Goal: Task Accomplishment & Management: Use online tool/utility

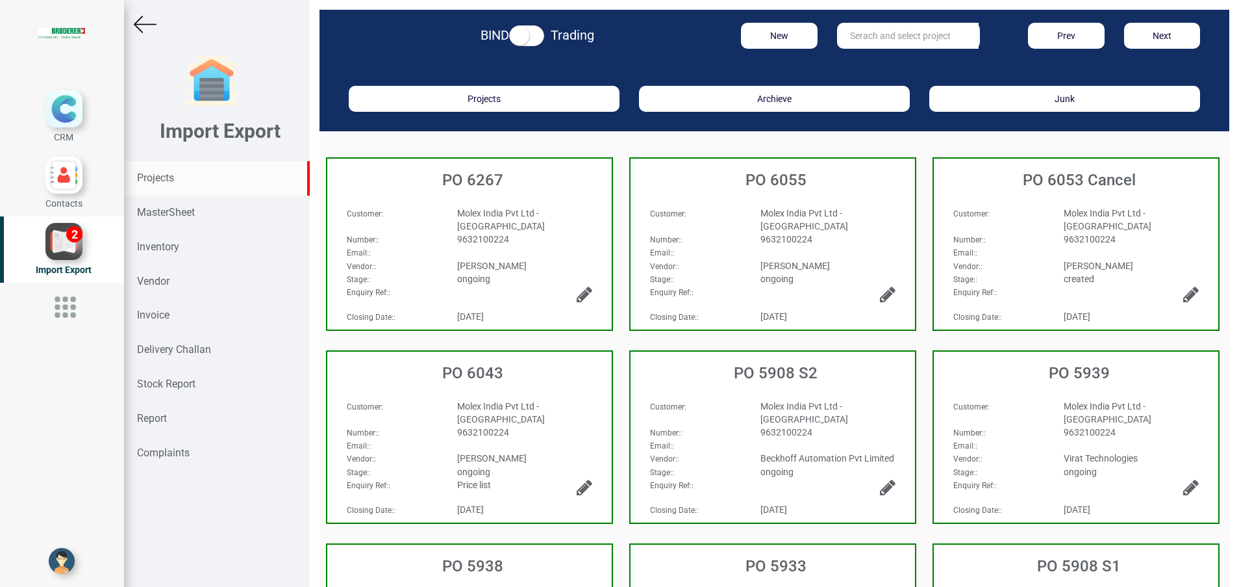
drag, startPoint x: 141, startPoint y: 172, endPoint x: 173, endPoint y: 180, distance: 33.4
click at [141, 174] on strong "Projects" at bounding box center [155, 177] width 37 height 12
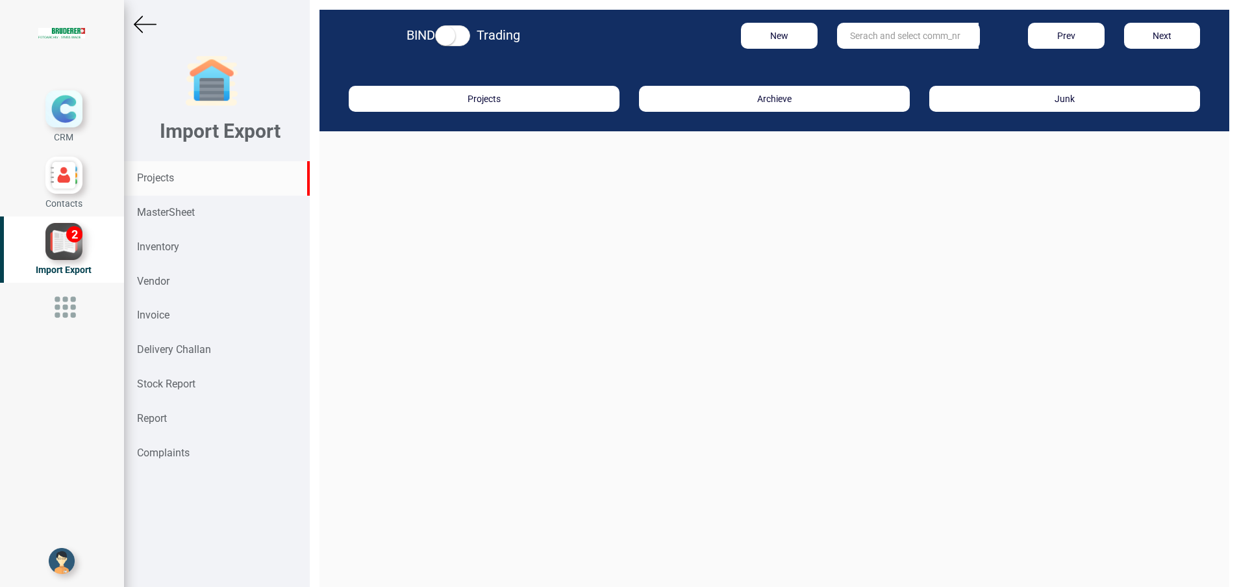
click at [839, 36] on input "text" at bounding box center [908, 36] width 142 height 26
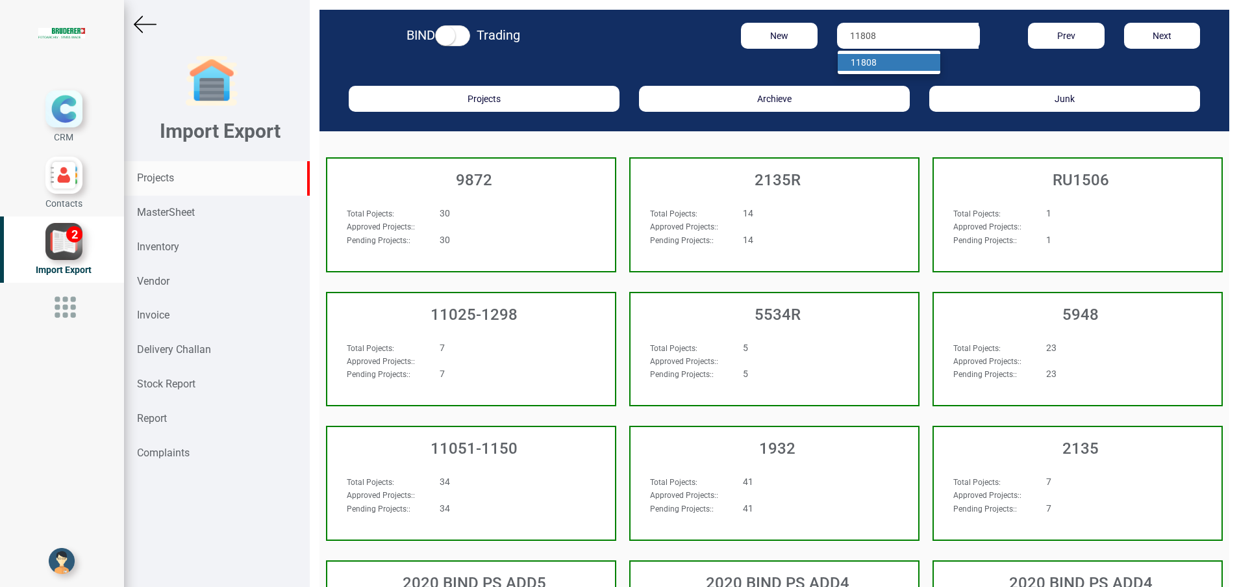
click at [859, 53] on ul "11808" at bounding box center [889, 62] width 104 height 25
click at [906, 33] on input "11808" at bounding box center [908, 36] width 142 height 26
click at [884, 59] on link "1180 8" at bounding box center [889, 62] width 103 height 17
type input "11808"
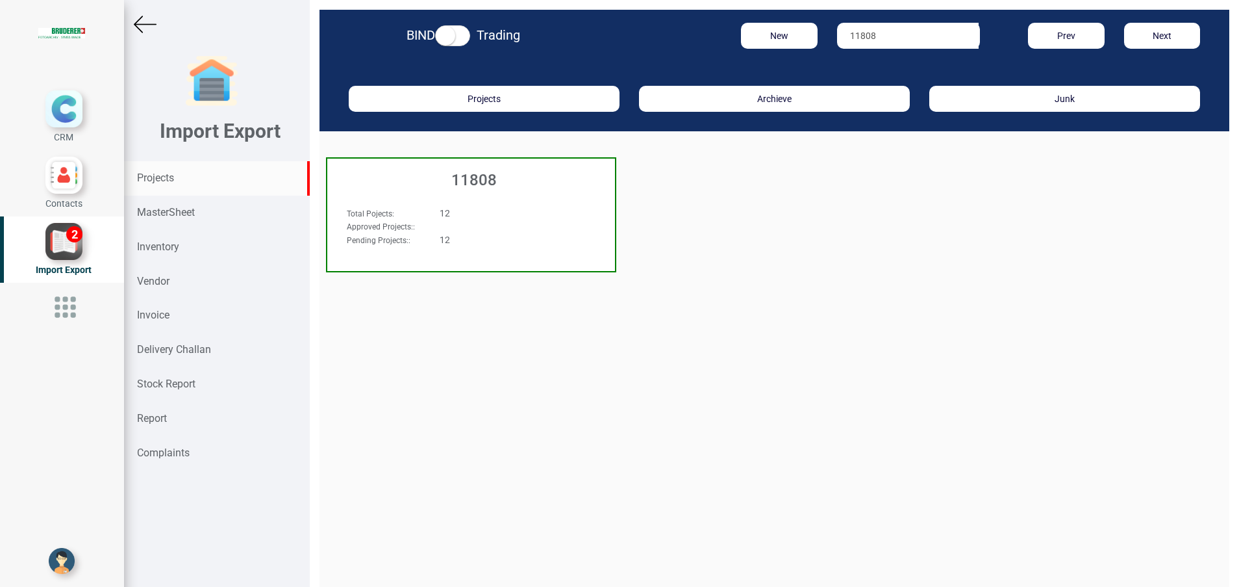
click at [456, 181] on h3 "11808" at bounding box center [474, 179] width 281 height 17
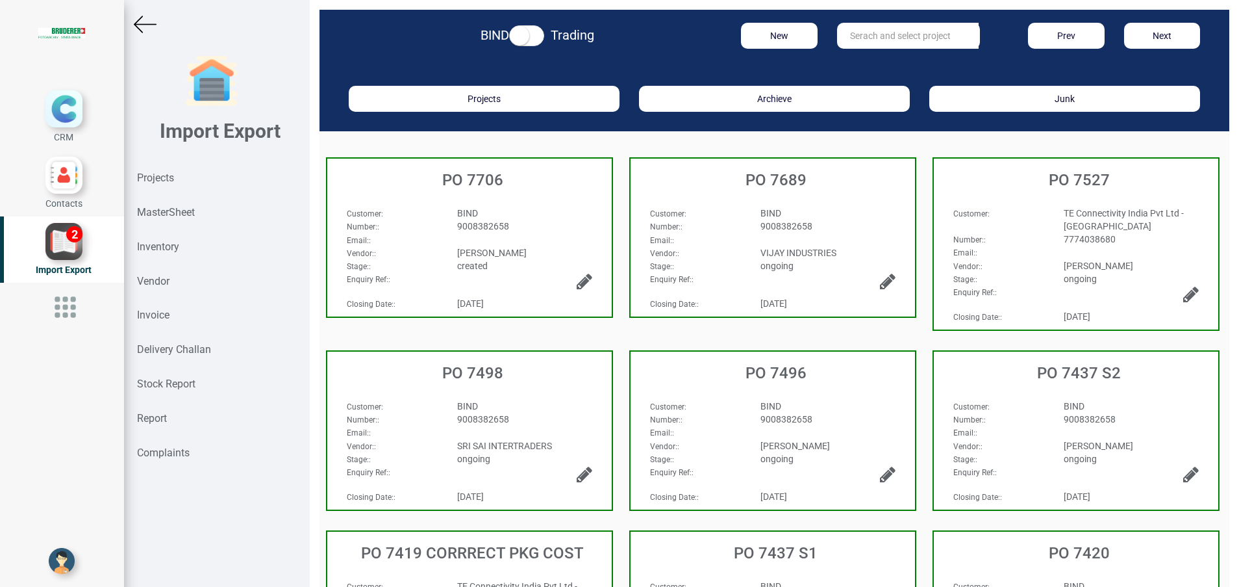
click at [474, 208] on span "BIND" at bounding box center [467, 213] width 21 height 10
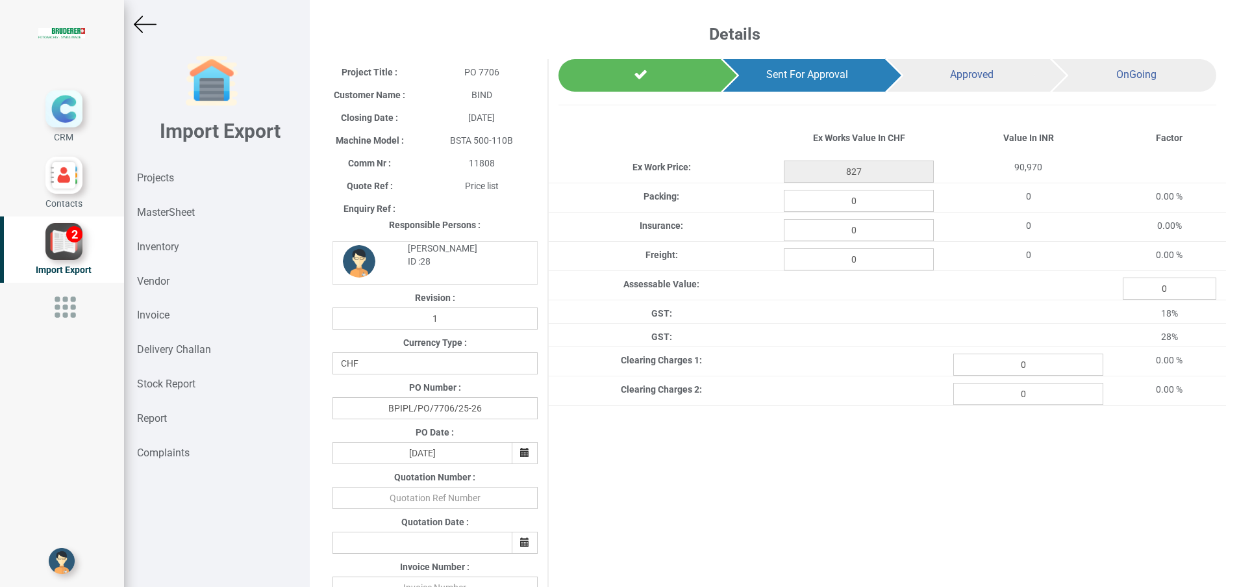
click at [151, 25] on img at bounding box center [145, 24] width 23 height 23
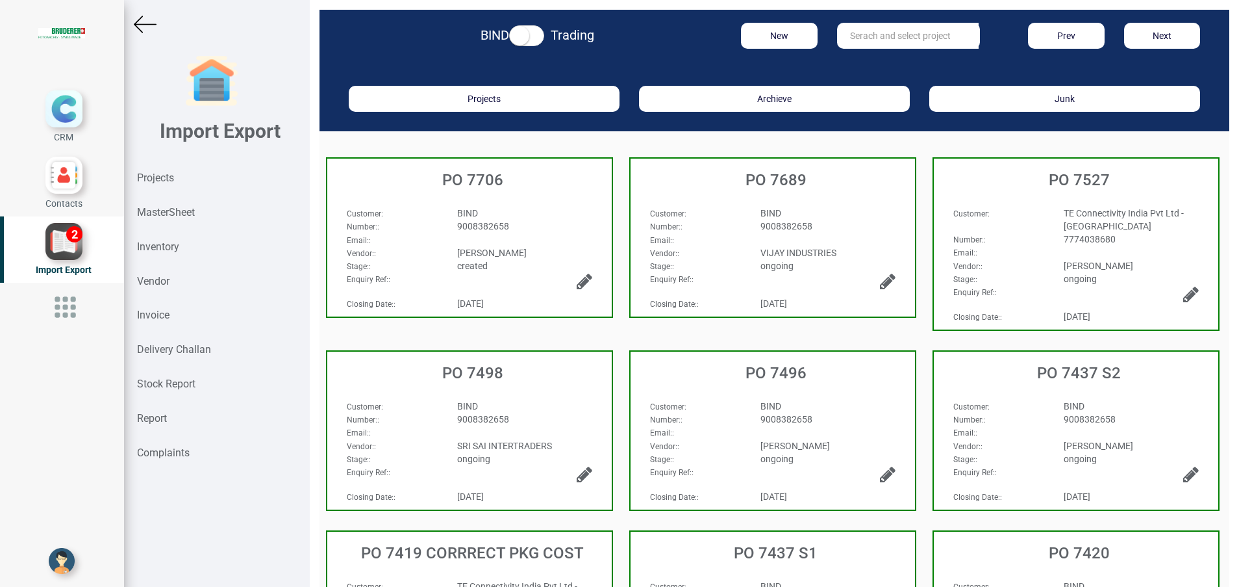
click at [1065, 247] on div "Email: :" at bounding box center [1076, 252] width 265 height 13
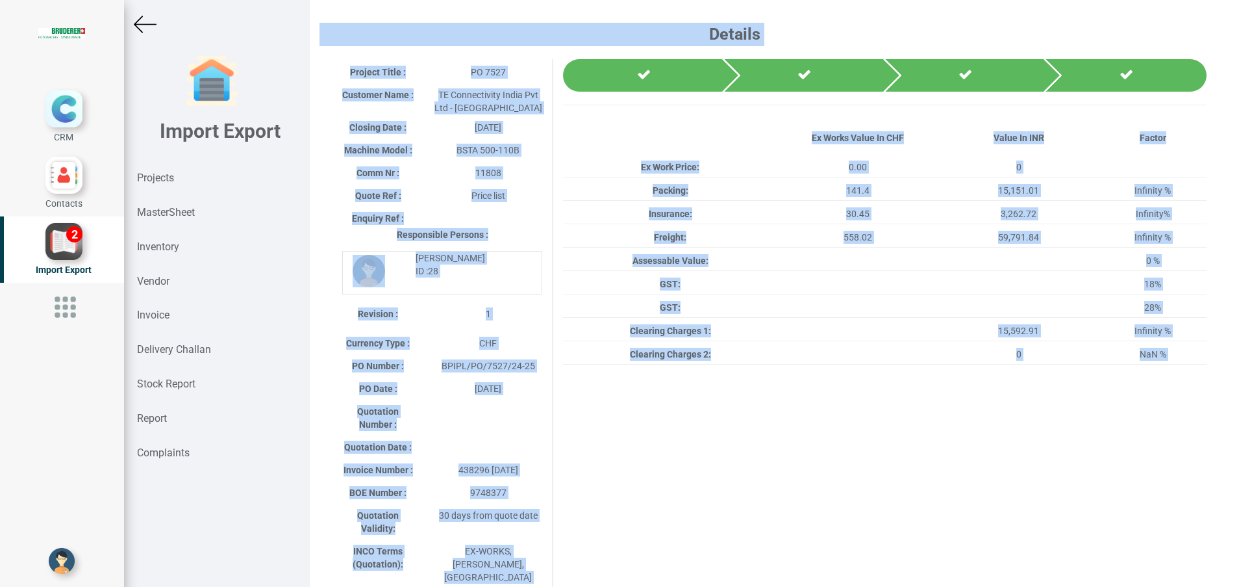
click at [1063, 247] on div "Details Project Title : PO 7527 Customer Name : TE Connectivity India Pvt Ltd -…" at bounding box center [775, 293] width 930 height 587
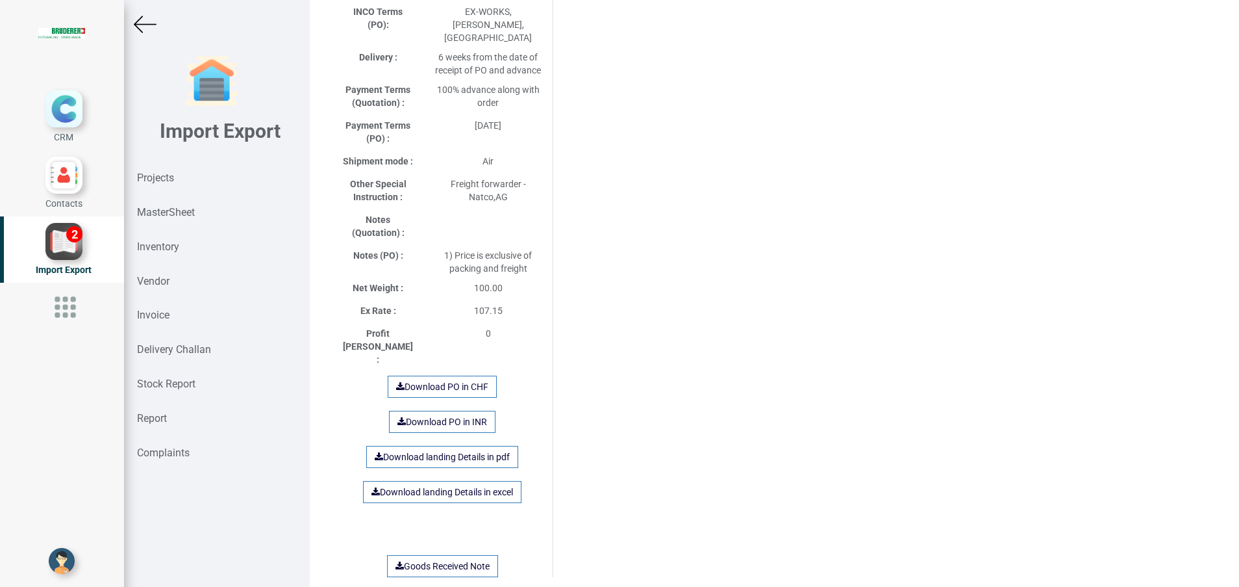
scroll to position [800, 0]
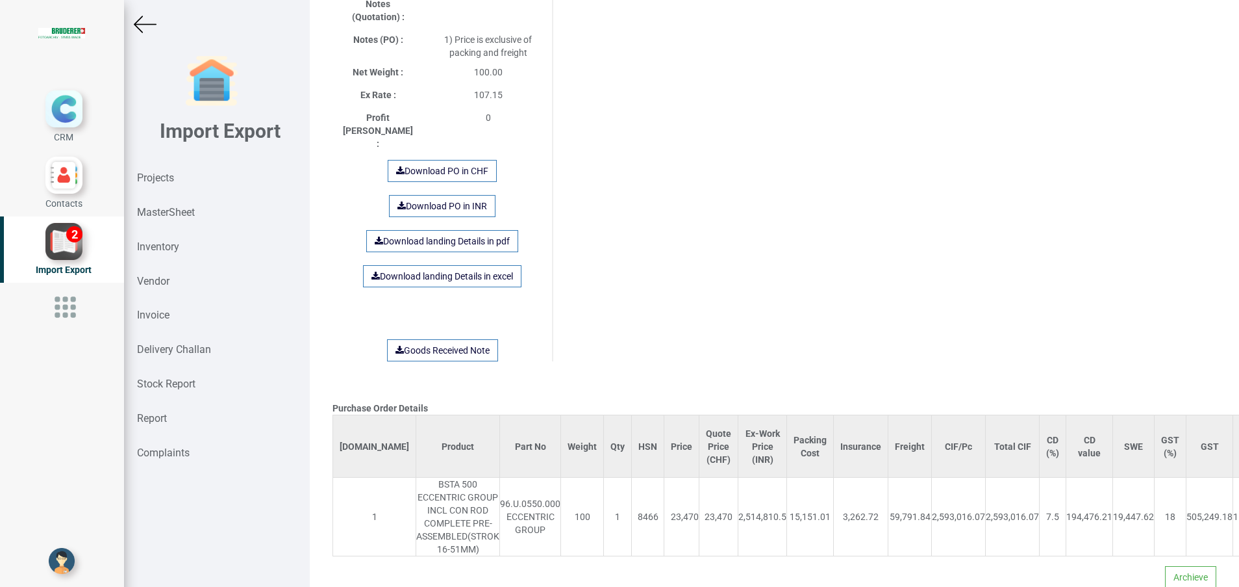
click at [151, 21] on img at bounding box center [145, 24] width 23 height 23
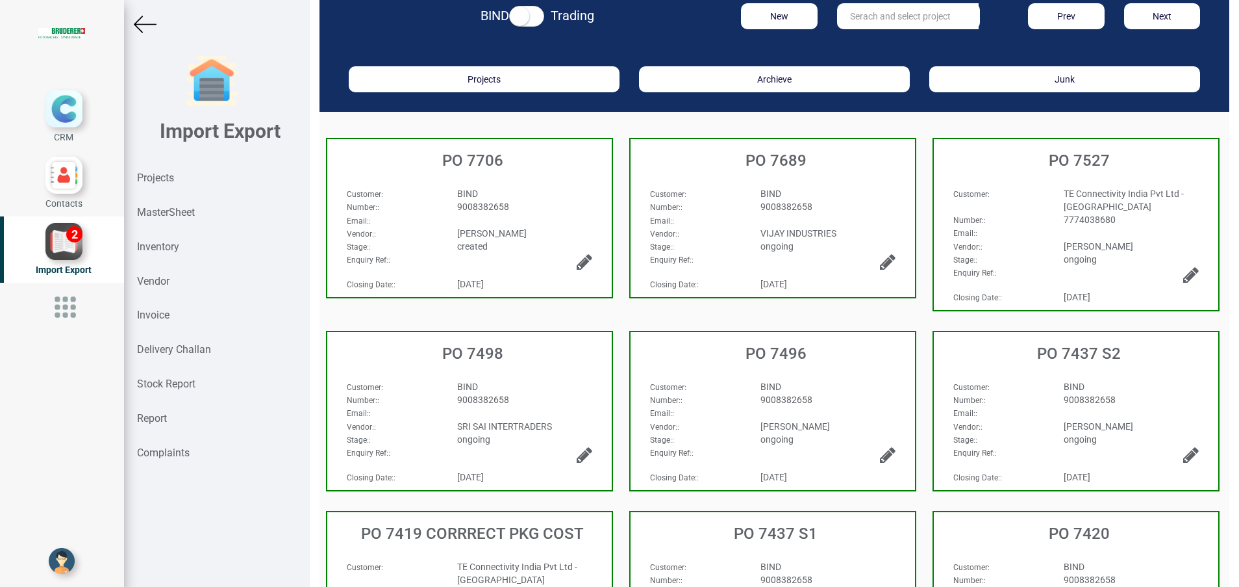
click at [761, 425] on span "[PERSON_NAME]" at bounding box center [796, 426] width 70 height 10
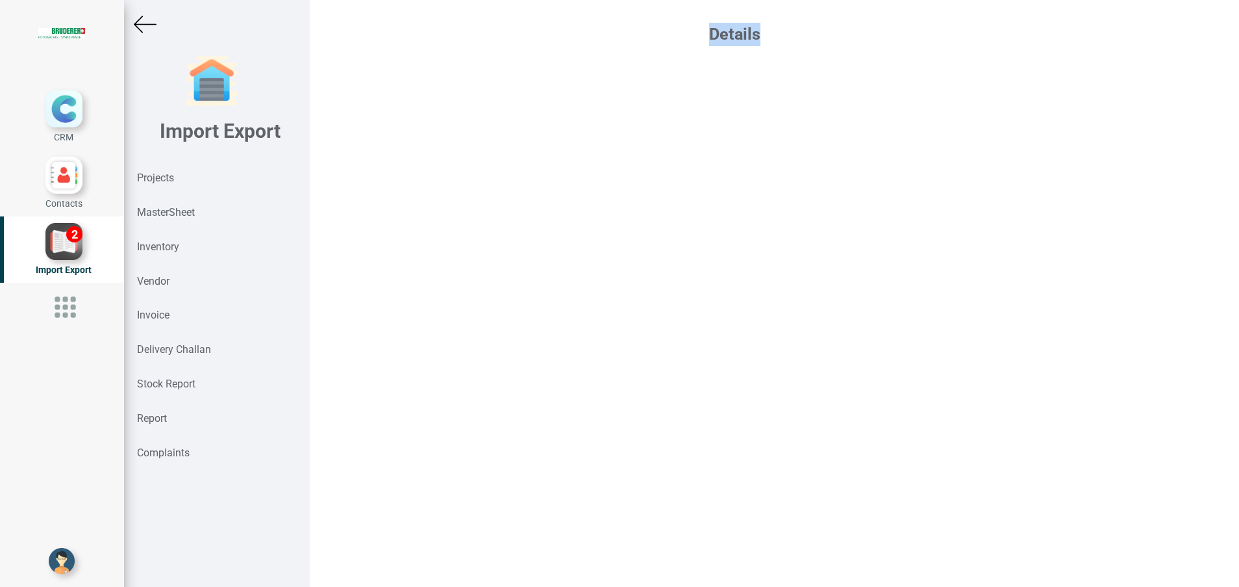
click at [759, 425] on div "Details" at bounding box center [775, 293] width 930 height 587
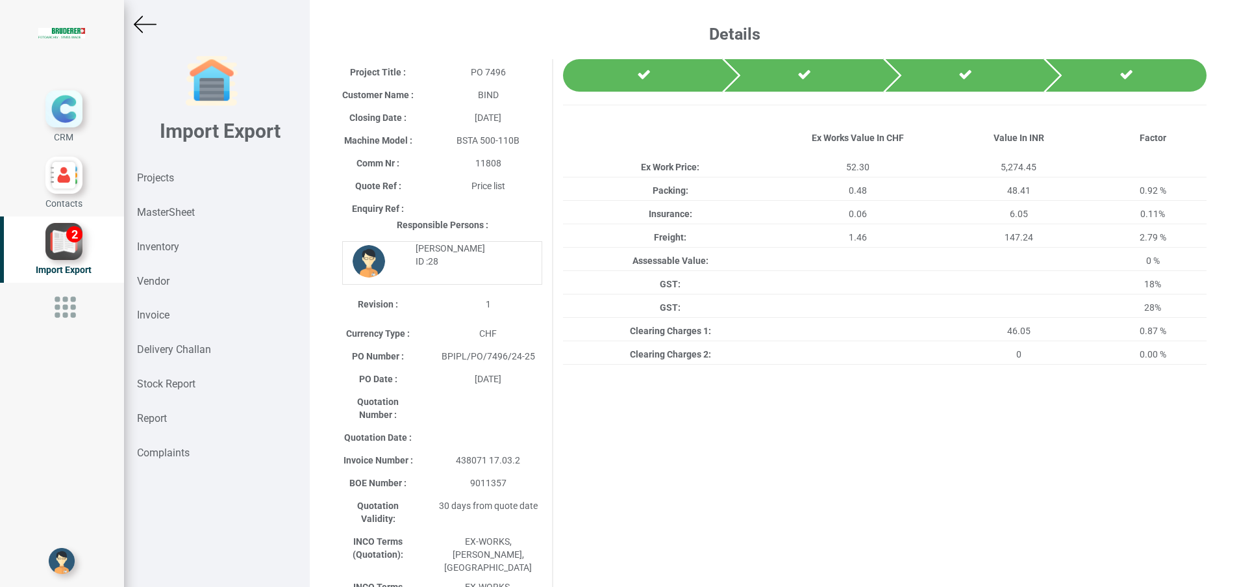
drag, startPoint x: 759, startPoint y: 425, endPoint x: 811, endPoint y: 520, distance: 108.7
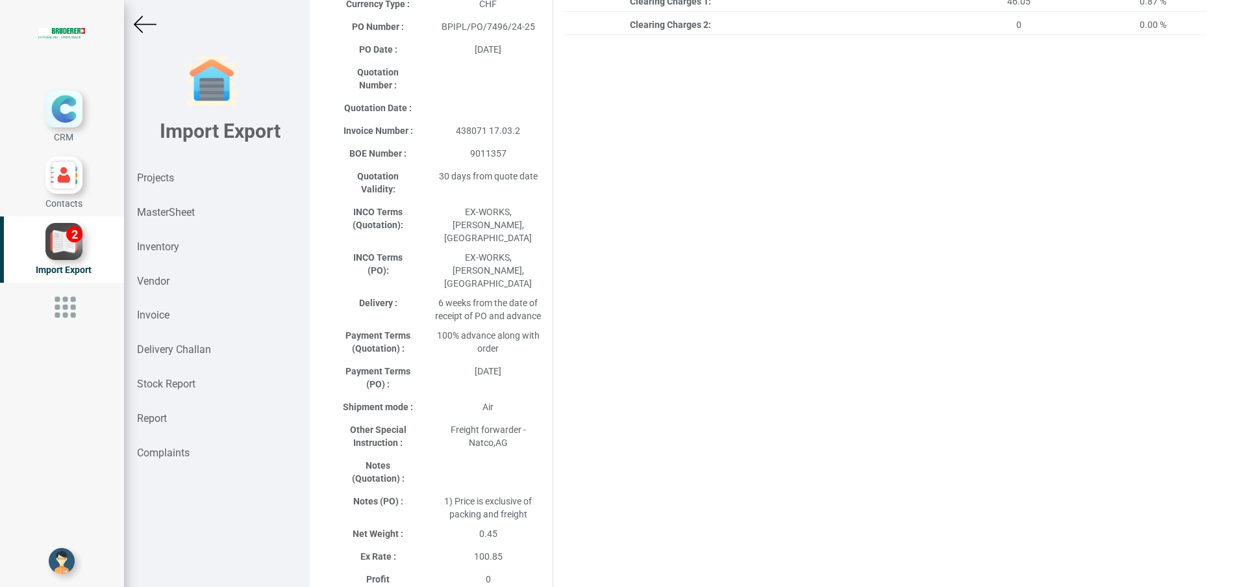
scroll to position [272, 0]
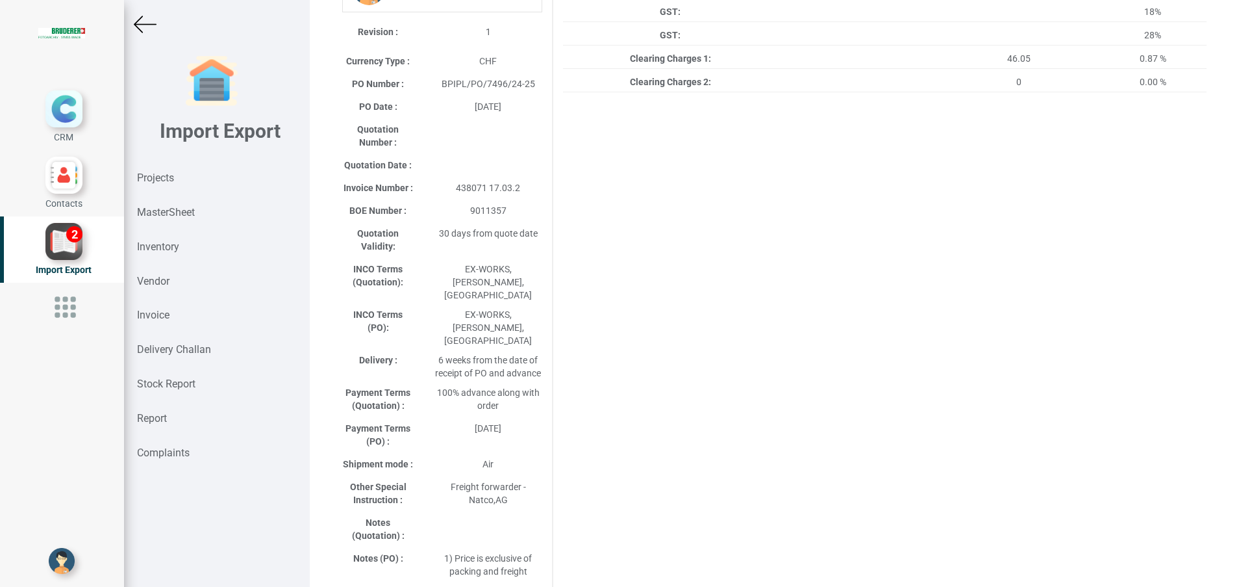
click at [146, 23] on img at bounding box center [145, 24] width 23 height 23
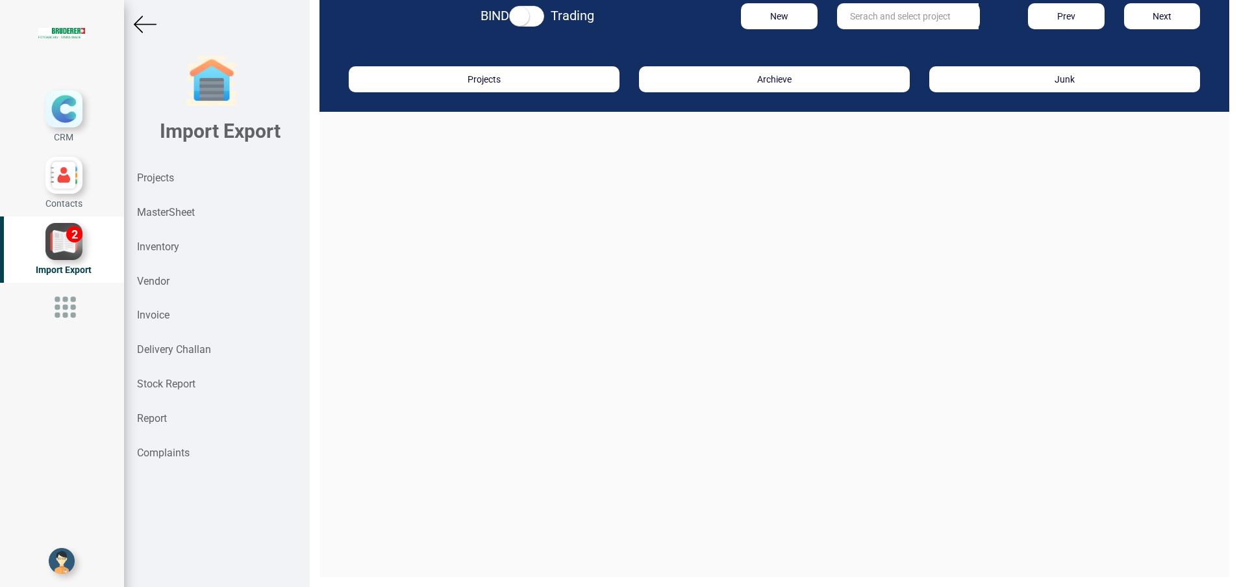
scroll to position [19, 0]
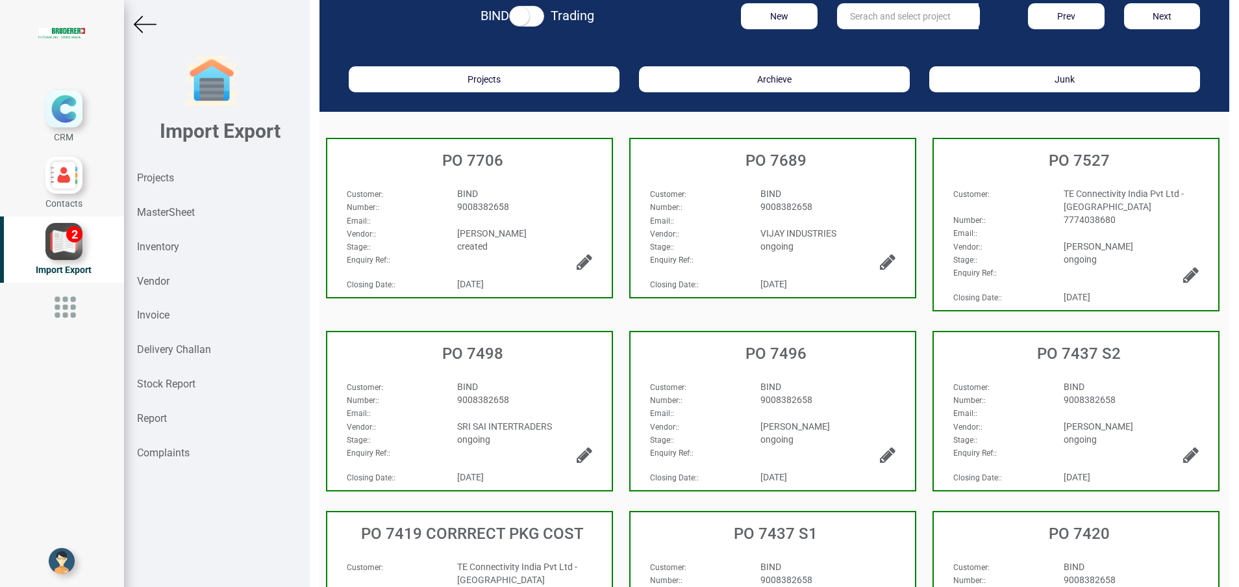
click at [1064, 394] on span "9008382658" at bounding box center [1090, 399] width 52 height 10
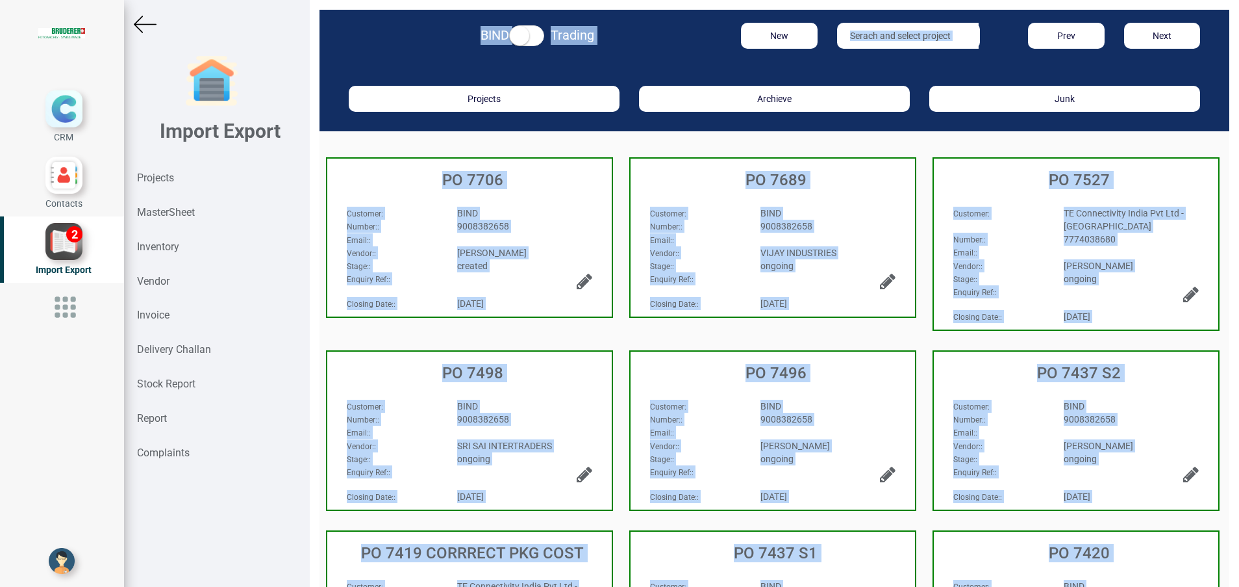
click at [1059, 393] on div "BIND Trading New Prev Next Projects Archieve Junk PO 7706 Customer : BIND Numbe…" at bounding box center [775, 293] width 930 height 587
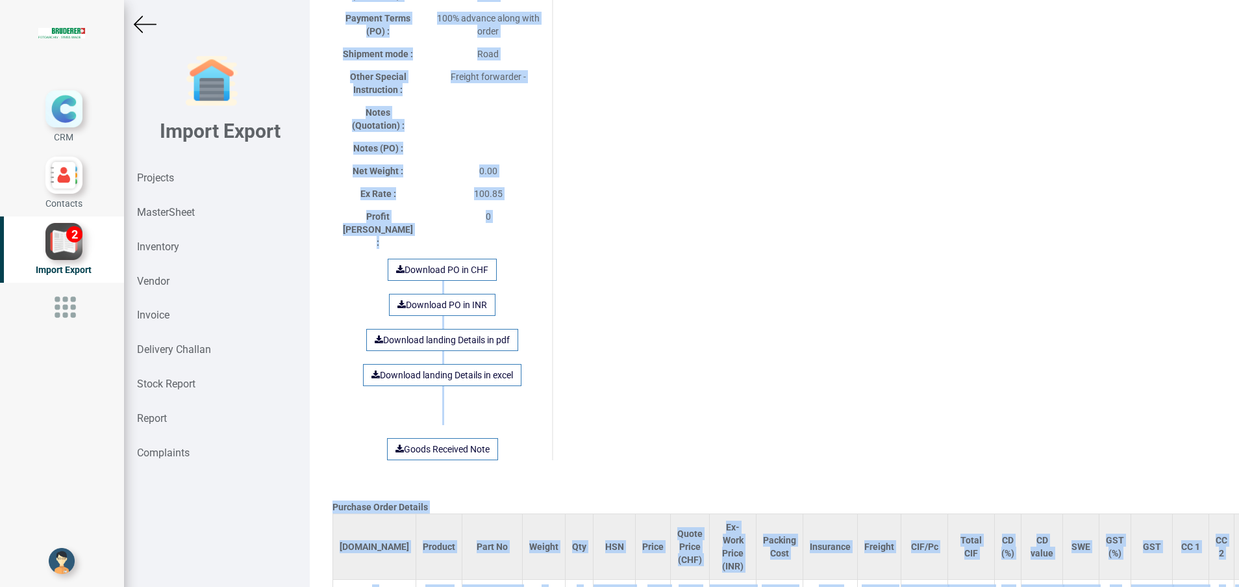
scroll to position [735, 0]
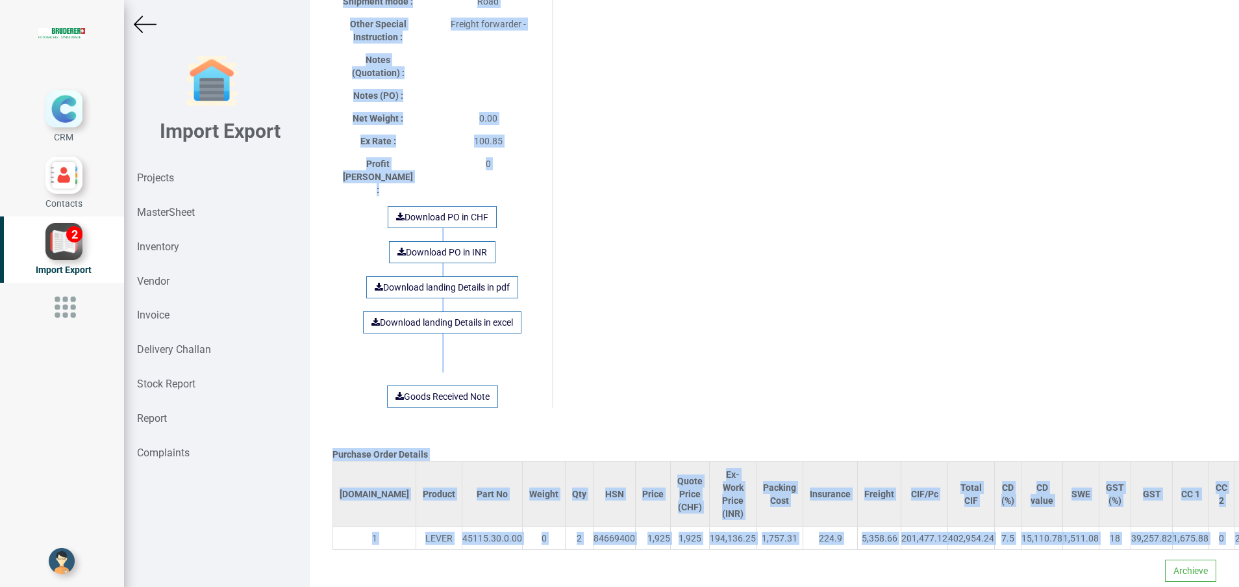
click at [144, 25] on img at bounding box center [145, 24] width 23 height 23
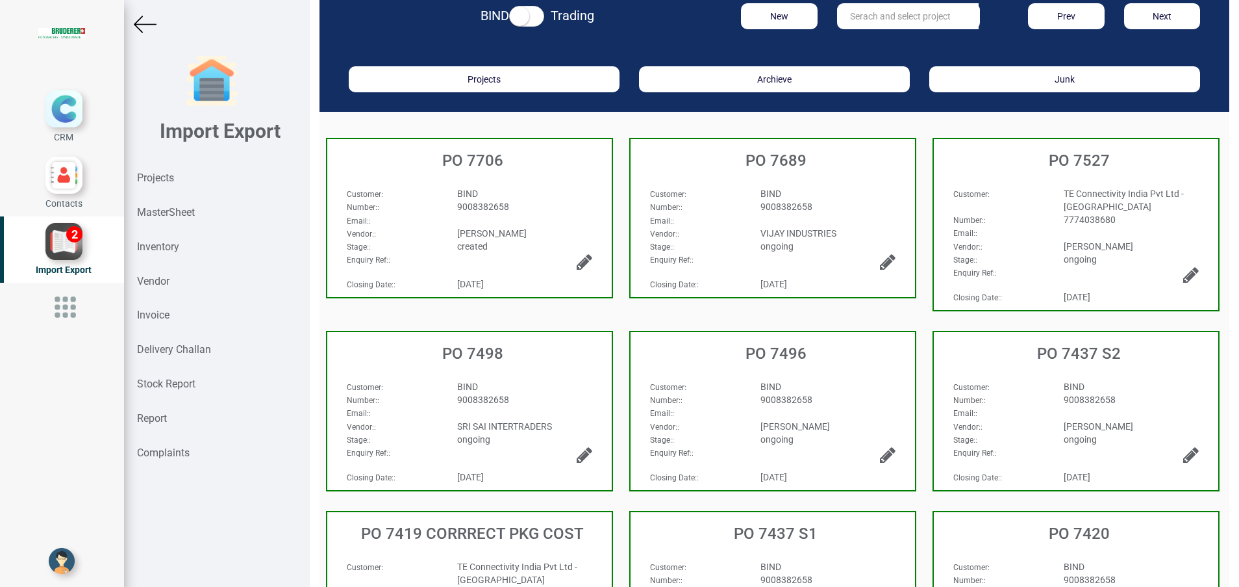
click at [772, 526] on h3 "PO 7437 S1" at bounding box center [776, 533] width 278 height 17
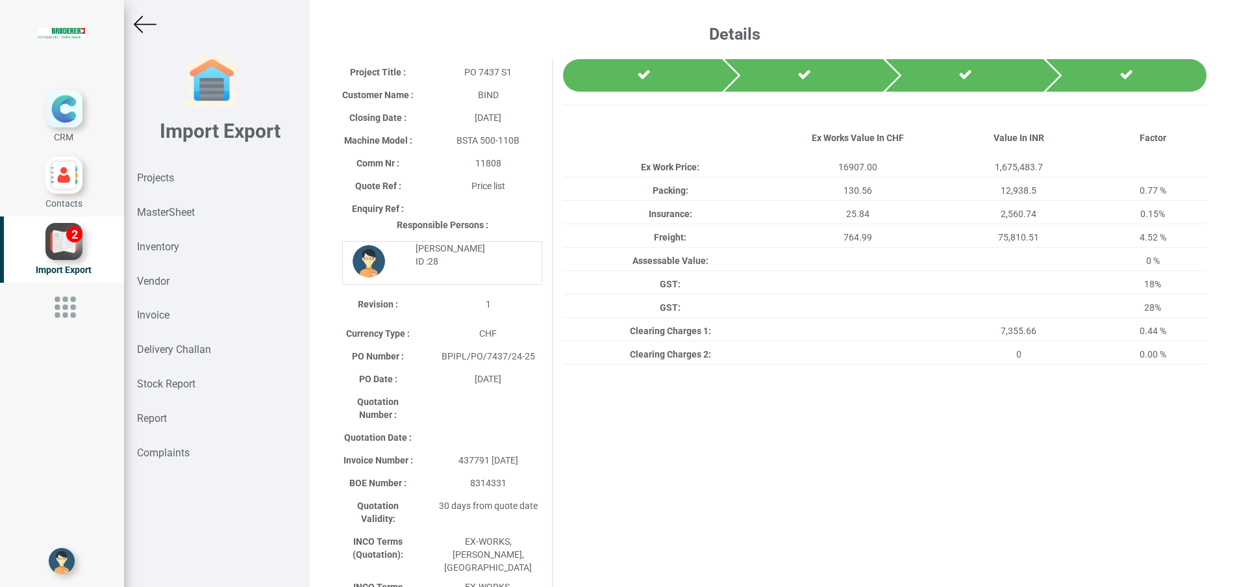
click at [144, 29] on img at bounding box center [145, 24] width 23 height 23
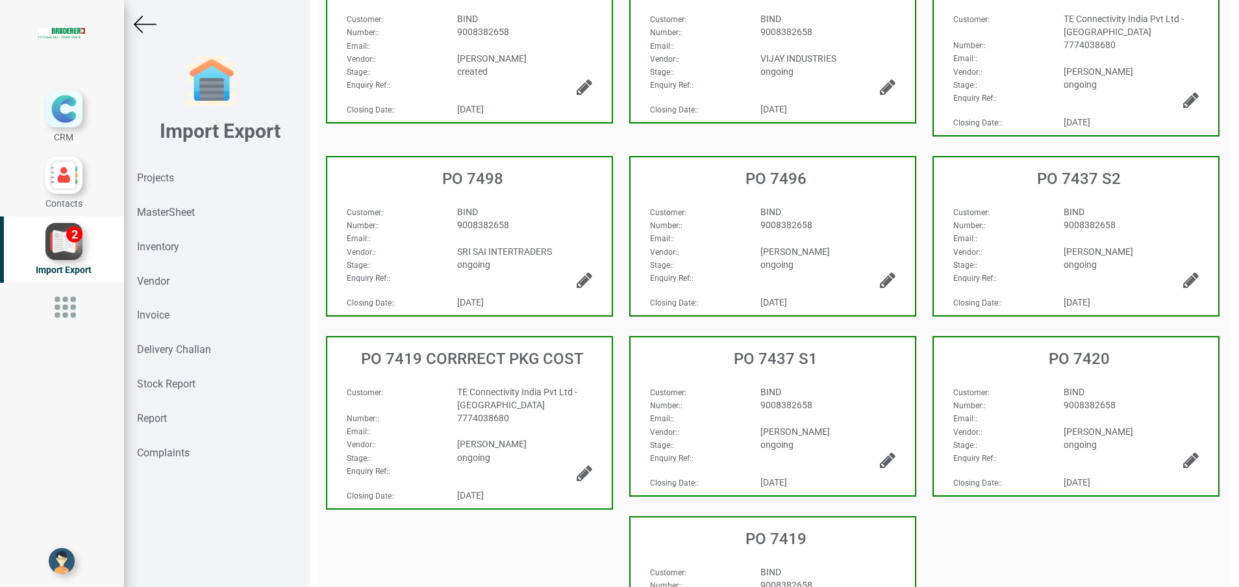
scroll to position [195, 0]
click at [1069, 399] on span "9008382658" at bounding box center [1090, 404] width 52 height 10
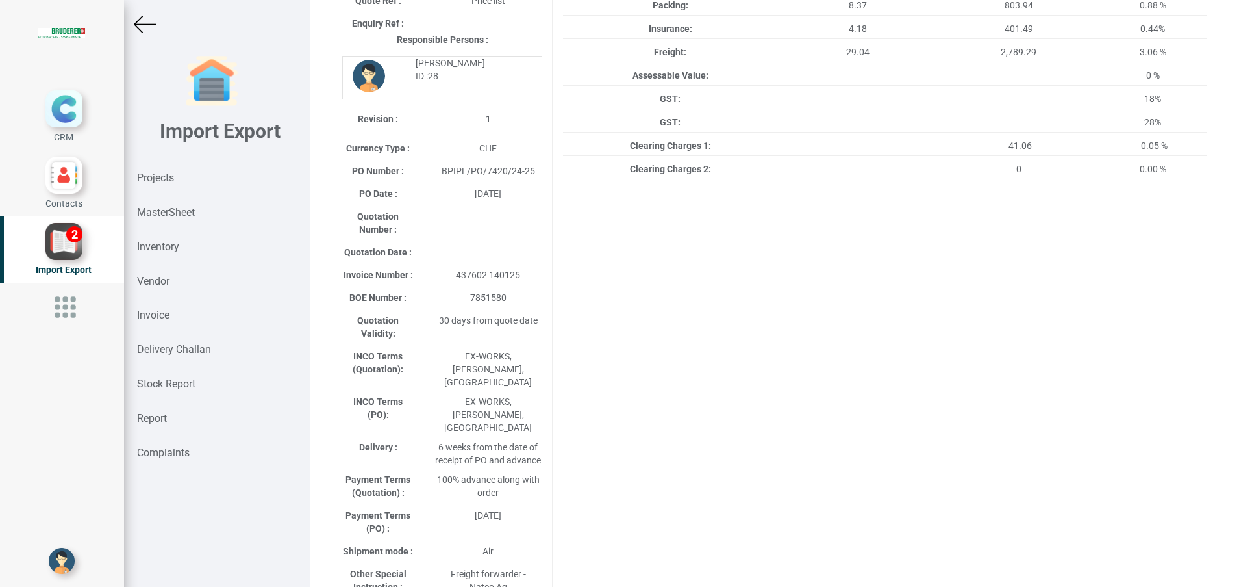
scroll to position [97, 0]
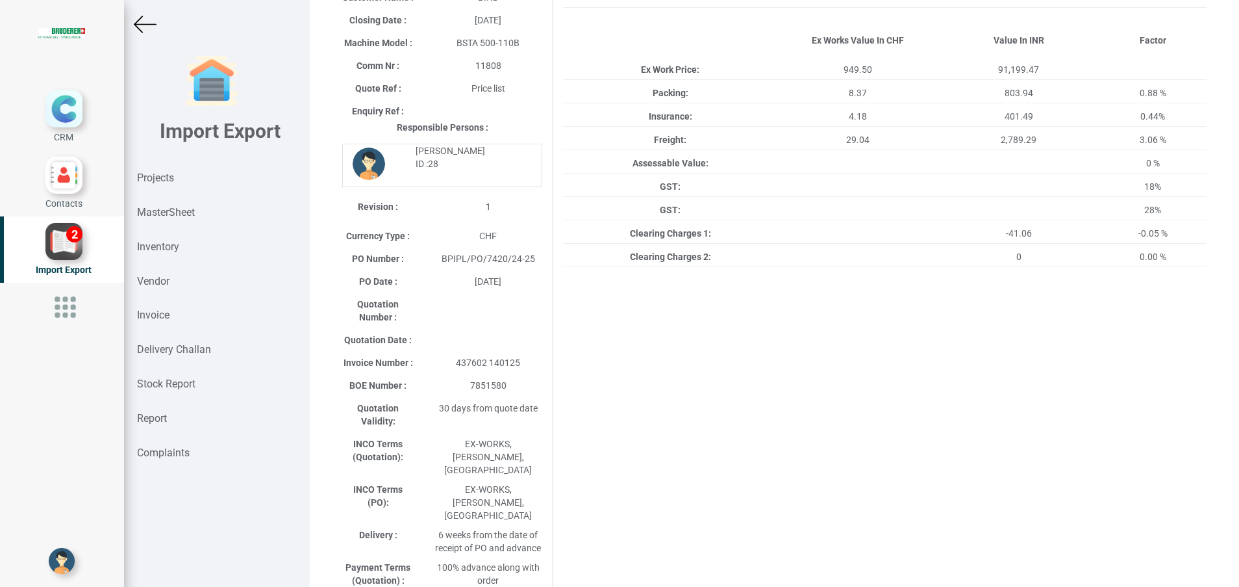
click at [150, 23] on img at bounding box center [145, 24] width 23 height 23
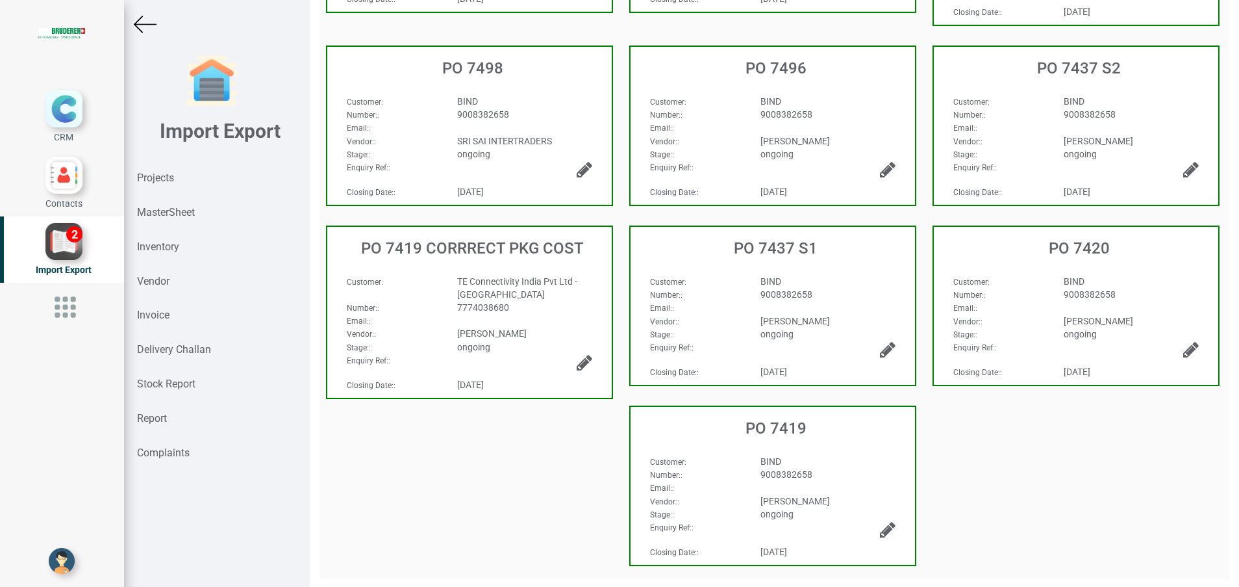
scroll to position [10, 0]
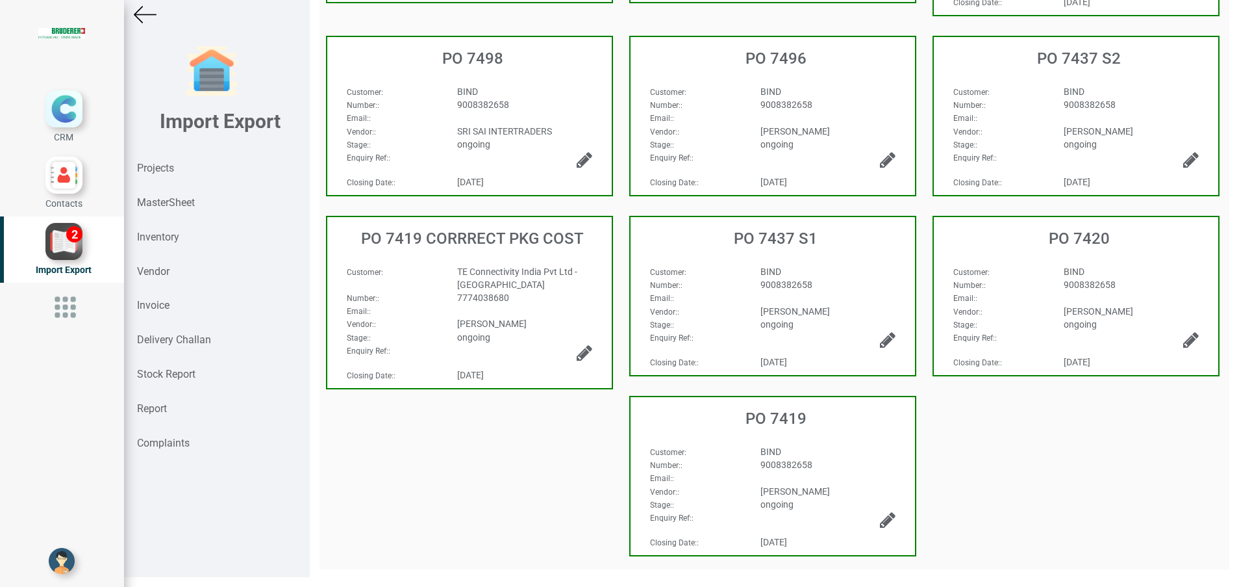
click at [780, 471] on div at bounding box center [828, 471] width 155 height 1
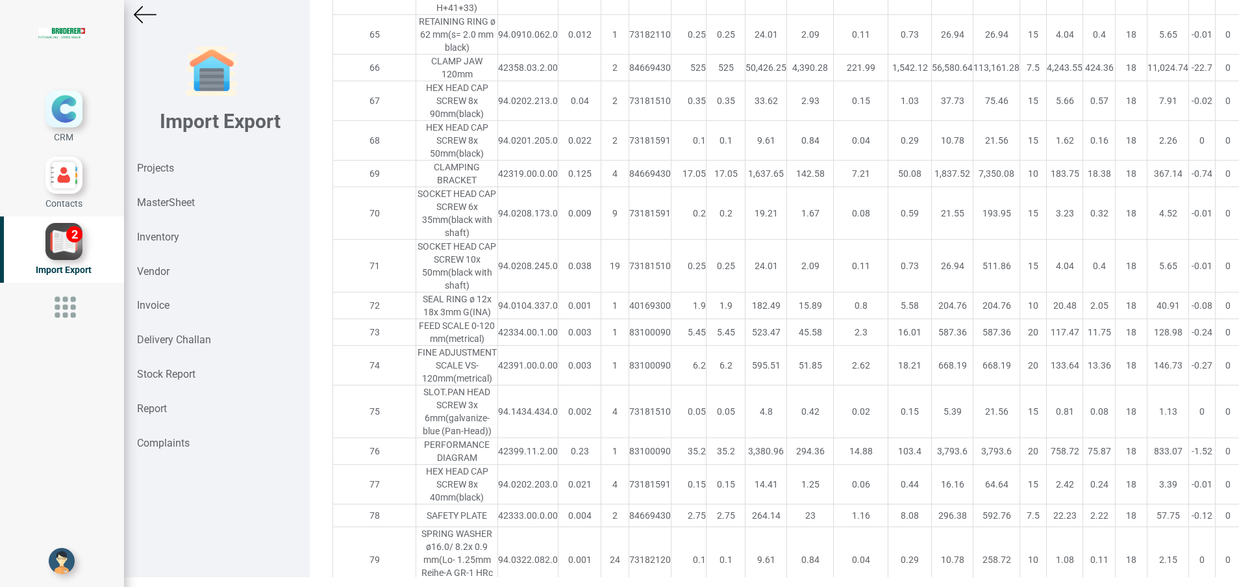
scroll to position [3410, 0]
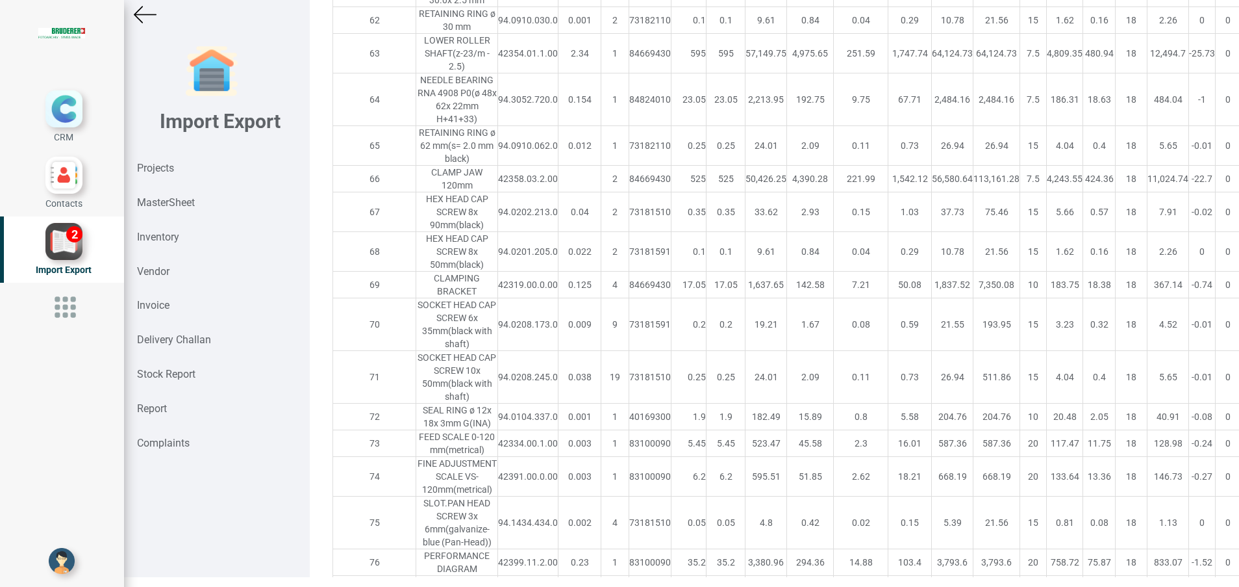
click at [150, 15] on img at bounding box center [145, 14] width 23 height 23
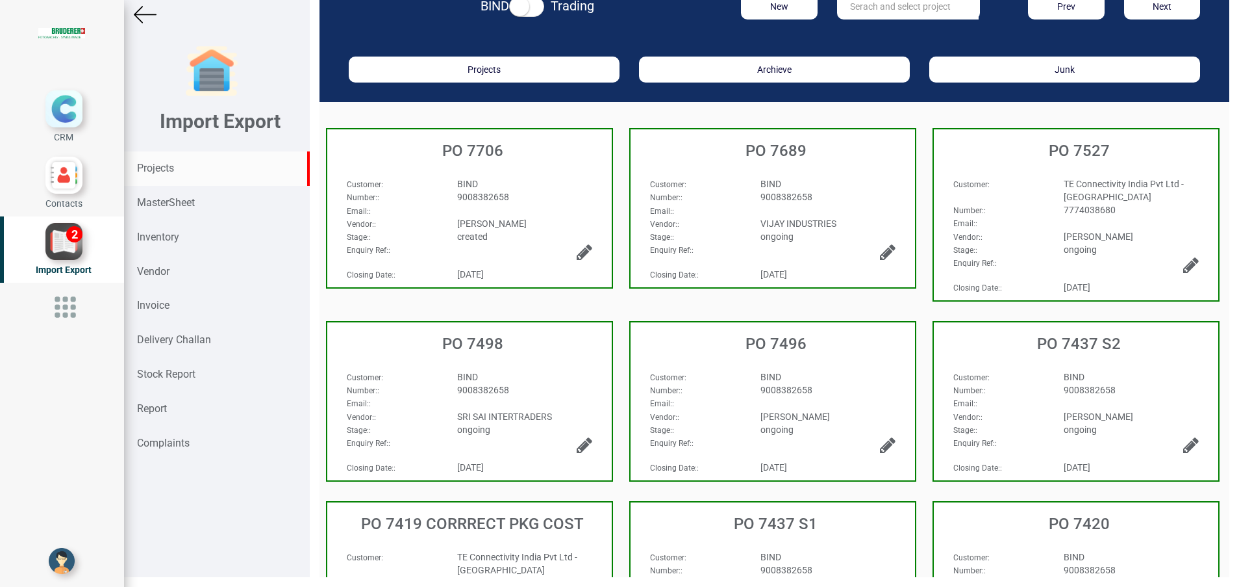
click at [156, 170] on strong "Projects" at bounding box center [155, 168] width 37 height 12
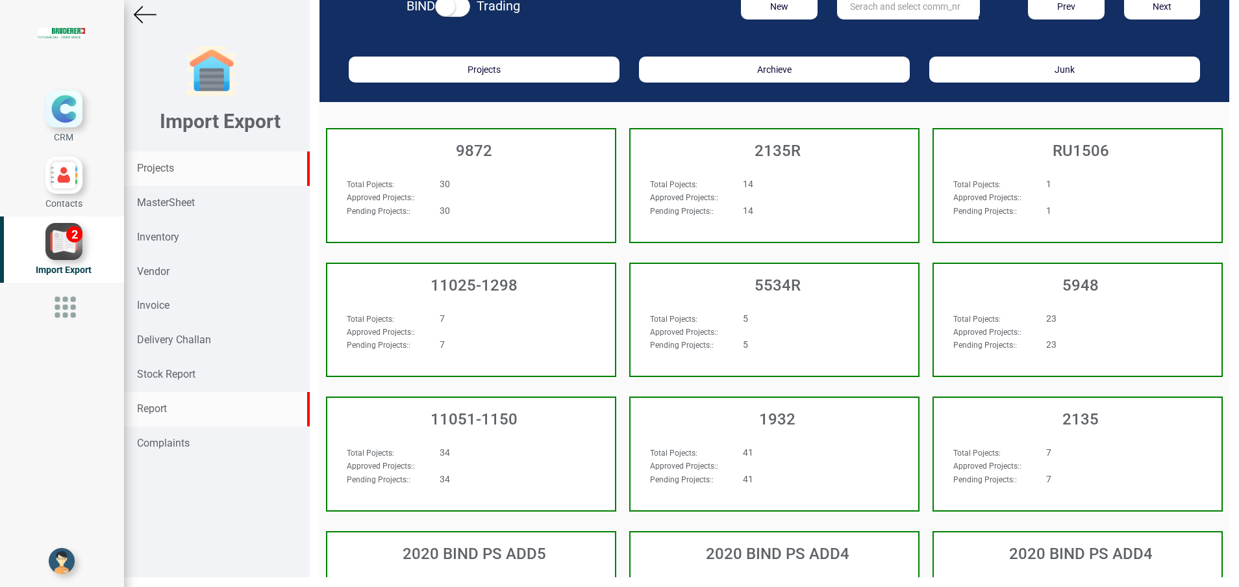
click at [167, 413] on strong "Report" at bounding box center [152, 408] width 30 height 12
select select
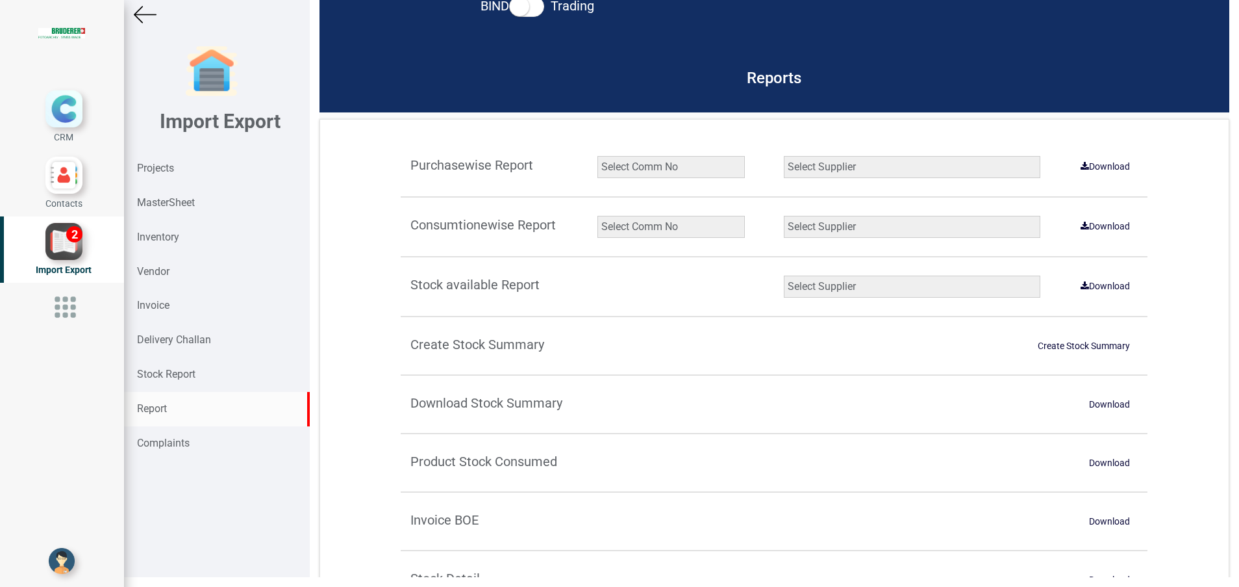
click at [633, 170] on select "Select Comm No 9872 2135R RU1506 11025-1298 5534R 5948 11051-1150 1932 2135 202…" at bounding box center [671, 167] width 147 height 22
select select "string:11808"
click at [598, 156] on select "Select Comm No 9872 2135R RU1506 11025-1298 5534R 5948 11051-1150 1932 2135 202…" at bounding box center [671, 167] width 147 height 22
drag, startPoint x: 806, startPoint y: 170, endPoint x: 808, endPoint y: 179, distance: 9.3
click at [806, 170] on select "Select Supplier XNG Automation solutions [PERSON_NAME] Beckhoff Automation Pvt …" at bounding box center [912, 167] width 257 height 22
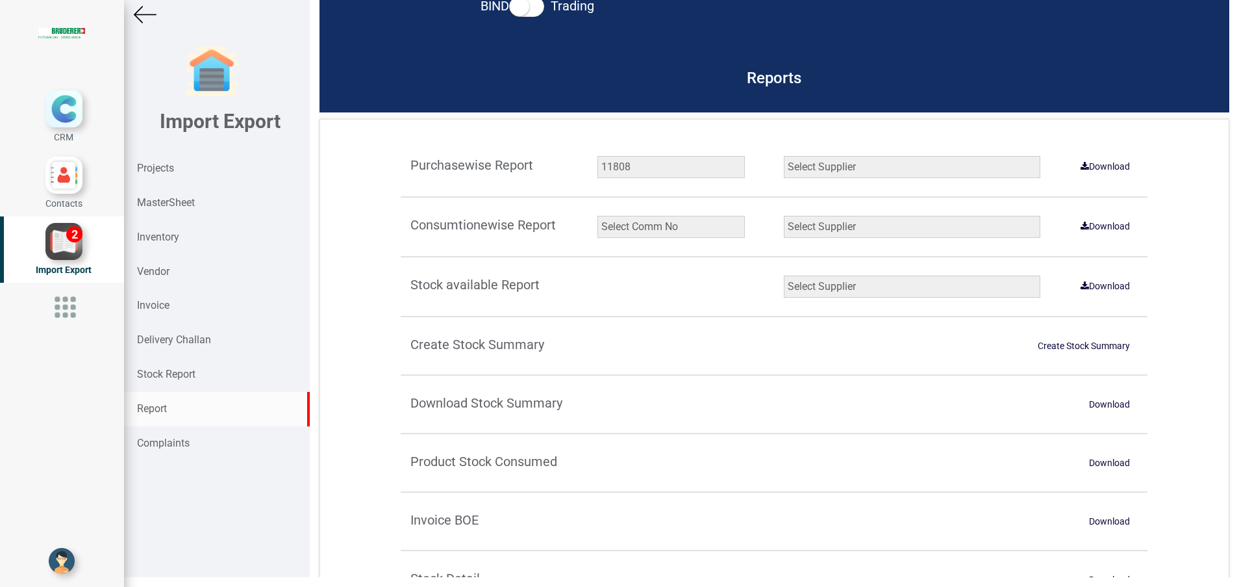
select select "number:2"
click at [784, 156] on select "Select Supplier XNG Automation solutions [PERSON_NAME] Beckhoff Automation Pvt …" at bounding box center [912, 167] width 257 height 22
click at [1094, 167] on link "Download" at bounding box center [1105, 166] width 65 height 21
